Goal: Check status: Check status

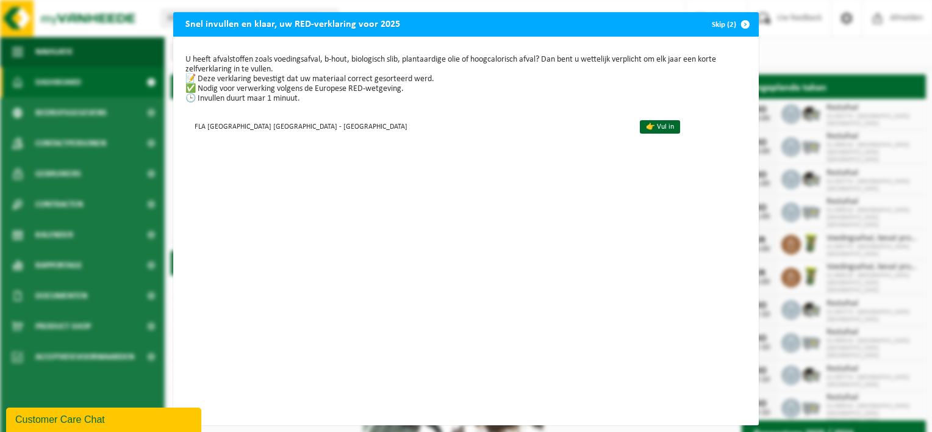
click at [747, 20] on span "button" at bounding box center [745, 24] width 24 height 24
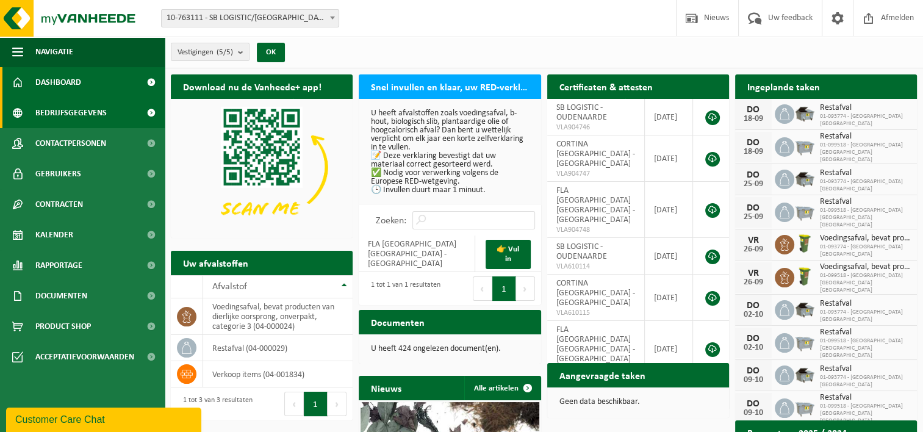
click at [88, 110] on span "Bedrijfsgegevens" at bounding box center [70, 113] width 71 height 30
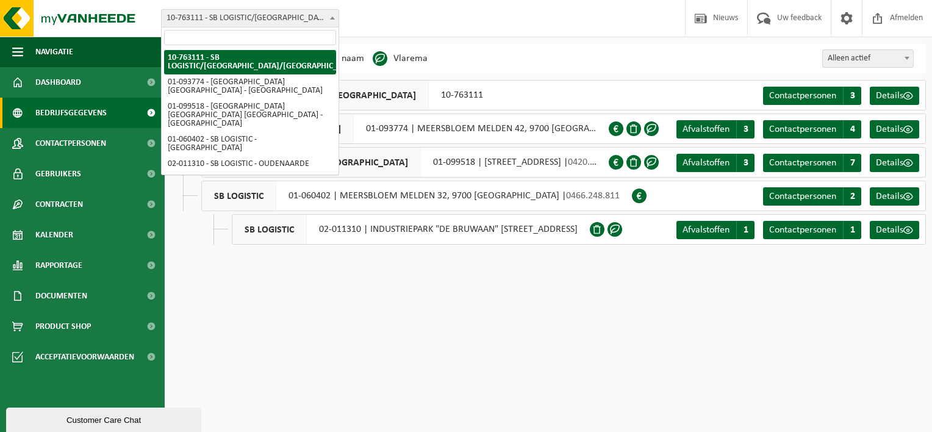
click at [330, 16] on b at bounding box center [332, 17] width 5 height 3
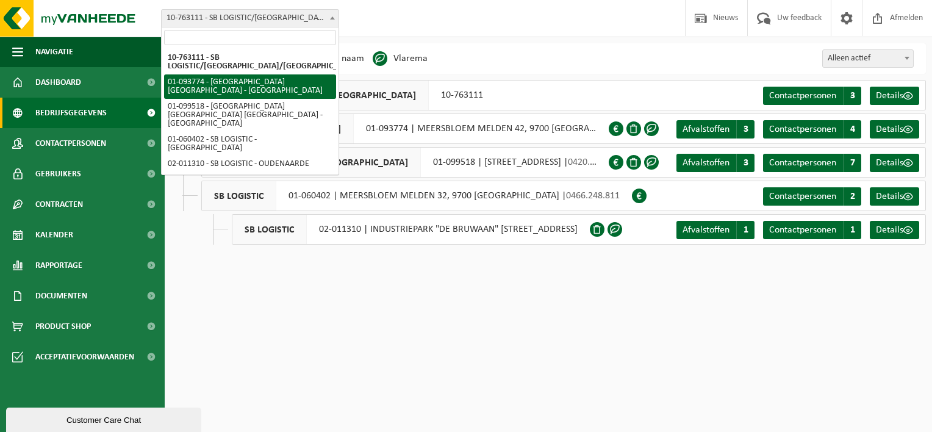
select select "11876"
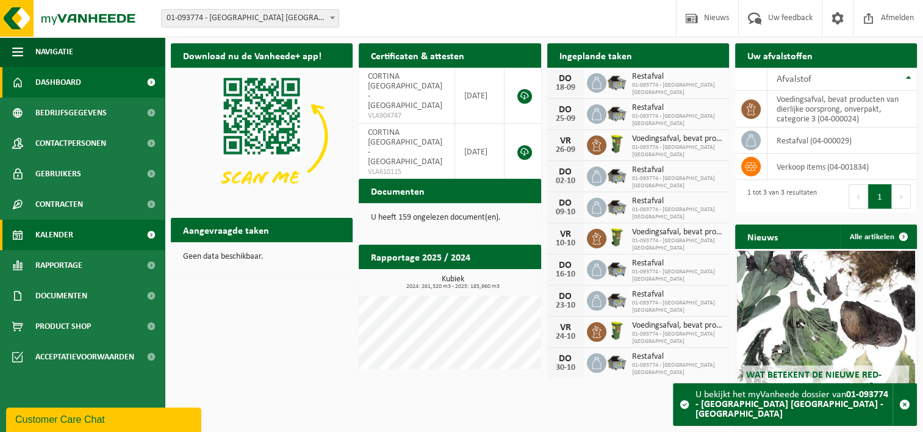
click at [73, 234] on link "Kalender" at bounding box center [82, 235] width 165 height 30
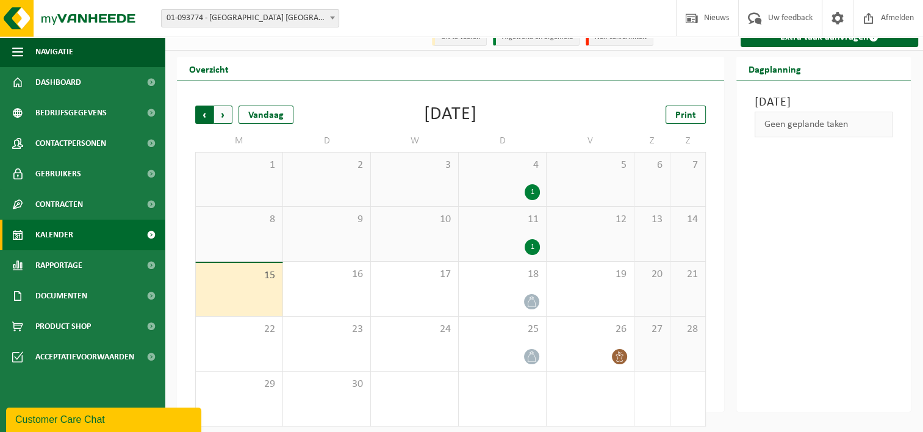
scroll to position [20, 0]
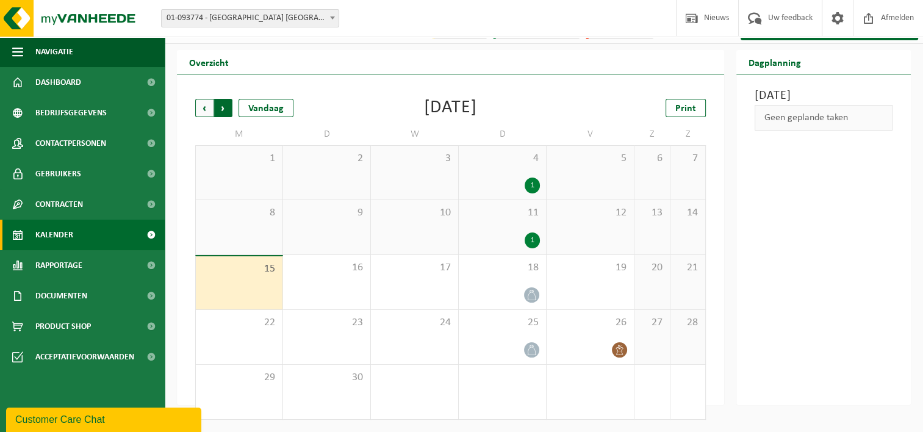
click at [199, 102] on span "Vorige" at bounding box center [204, 108] width 18 height 18
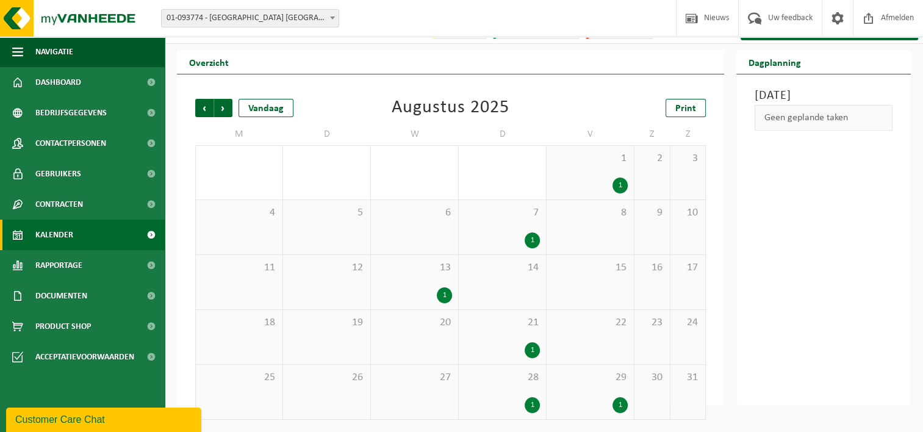
click at [199, 102] on span "Vorige" at bounding box center [204, 108] width 18 height 18
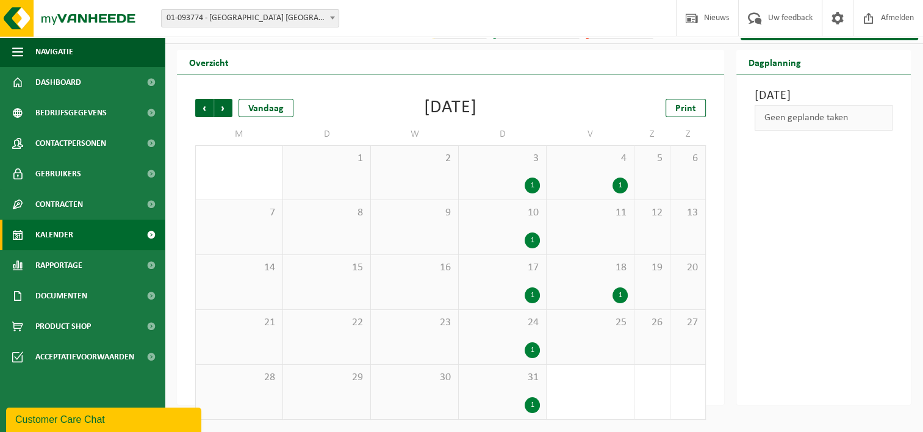
click at [199, 102] on span "Vorige" at bounding box center [204, 108] width 18 height 18
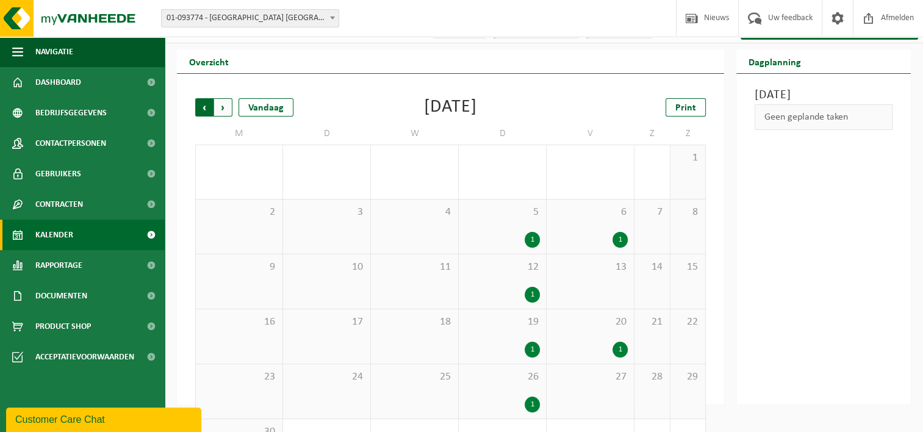
click at [215, 110] on span "Volgende" at bounding box center [223, 107] width 18 height 18
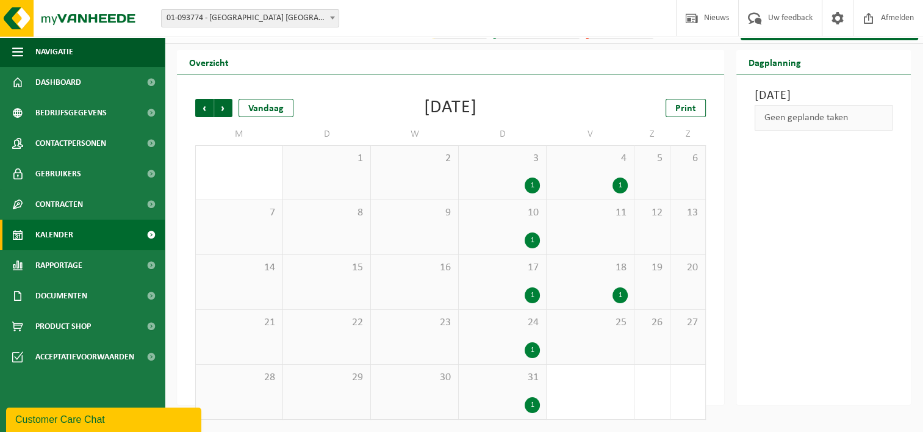
click at [215, 110] on span "Volgende" at bounding box center [223, 108] width 18 height 18
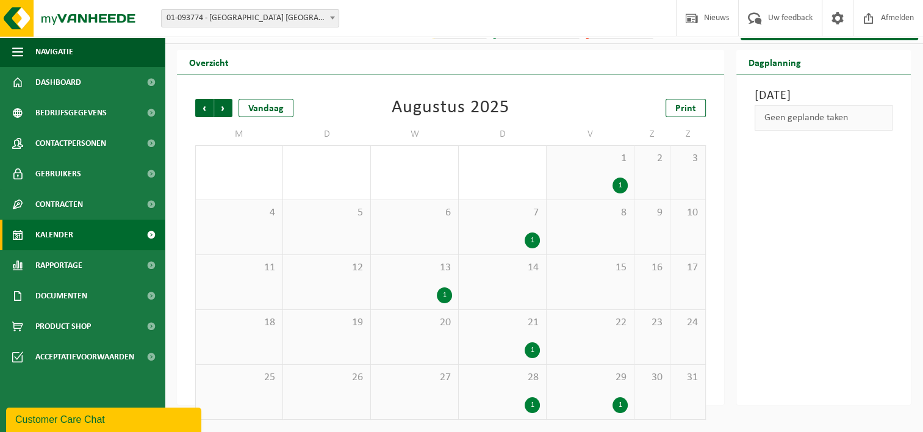
click at [215, 110] on span "Volgende" at bounding box center [223, 108] width 18 height 18
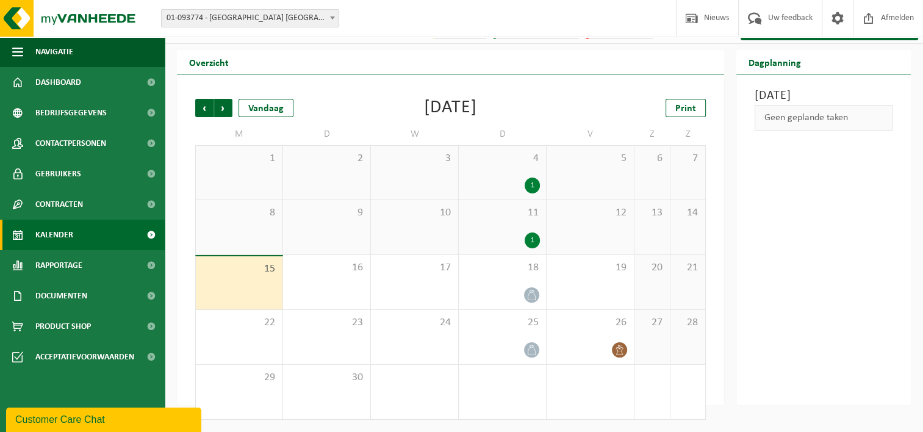
click at [215, 110] on span "Volgende" at bounding box center [223, 108] width 18 height 18
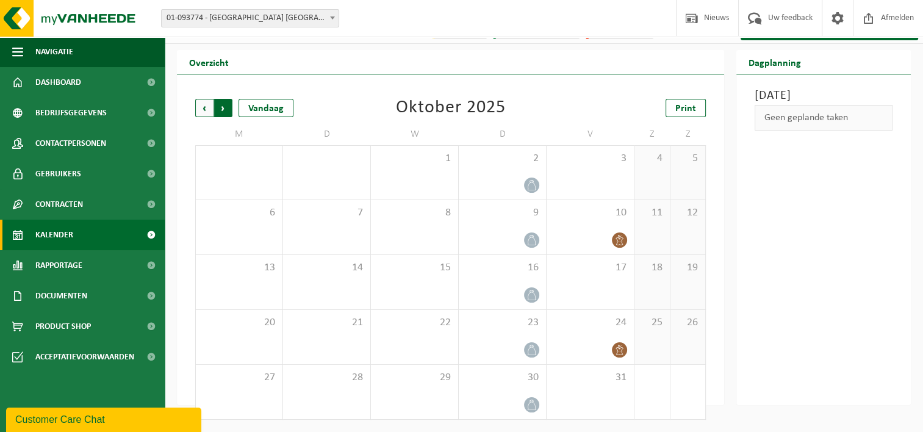
click at [210, 102] on span "Vorige" at bounding box center [204, 108] width 18 height 18
